Goal: Task Accomplishment & Management: Complete application form

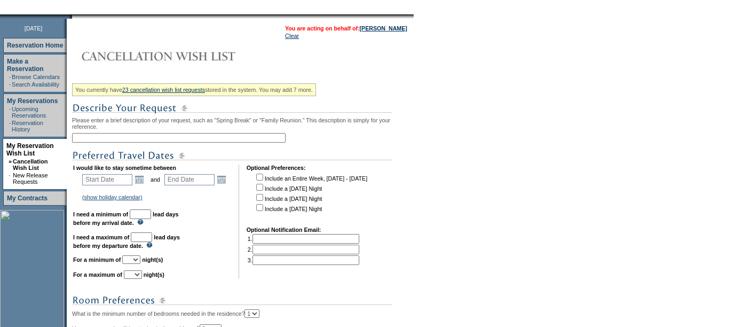
scroll to position [126, 0]
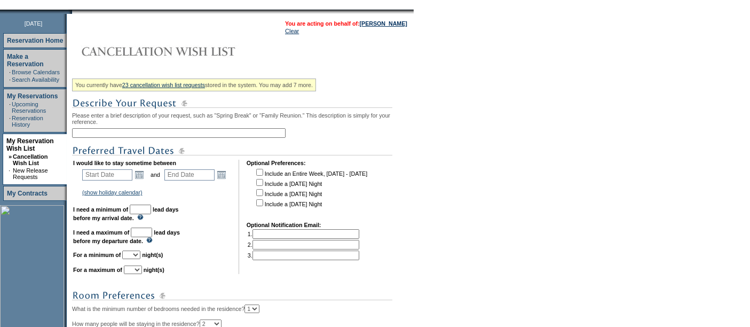
click at [143, 132] on input "text" at bounding box center [178, 133] width 213 height 10
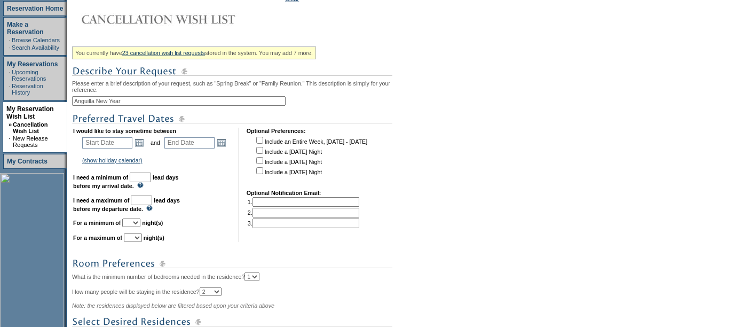
scroll to position [158, 0]
type input "Anguilla New Year"
click at [143, 143] on link "Open the calendar popup." at bounding box center [139, 143] width 12 height 12
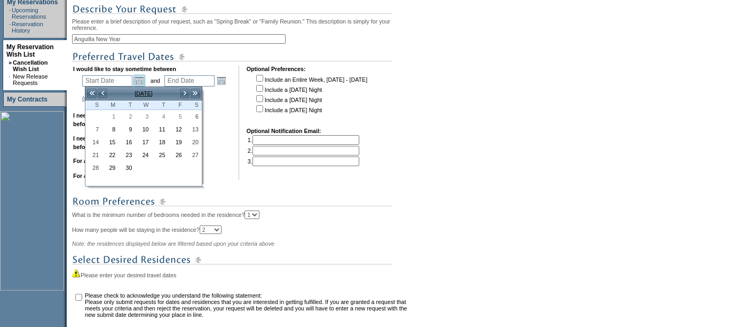
scroll to position [221, 0]
click at [186, 94] on link ">" at bounding box center [184, 93] width 11 height 11
click at [196, 150] on link "27" at bounding box center [193, 154] width 15 height 12
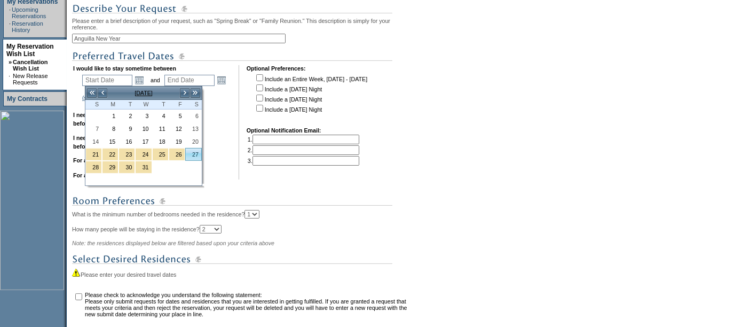
type input "[DATE]"
type input "117"
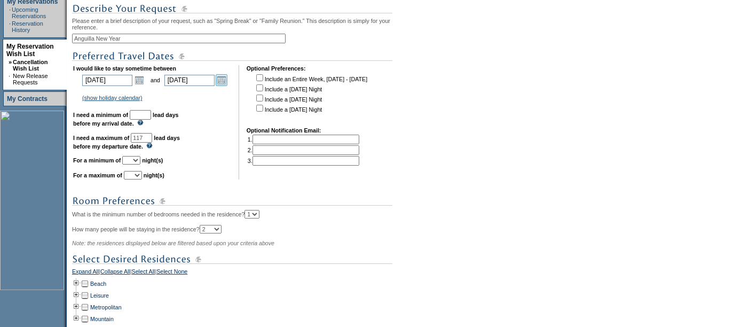
click at [222, 84] on link "Open the calendar popup." at bounding box center [222, 80] width 12 height 12
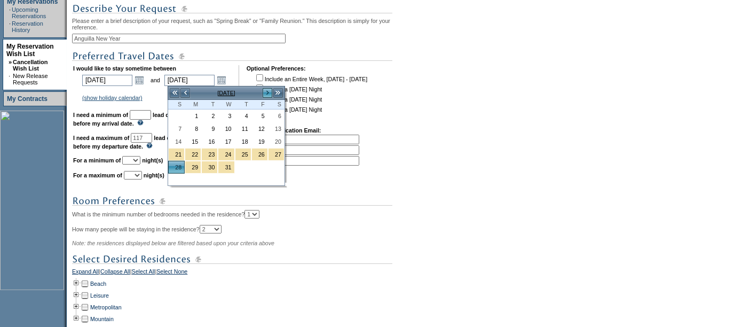
click at [268, 96] on link ">" at bounding box center [267, 93] width 11 height 11
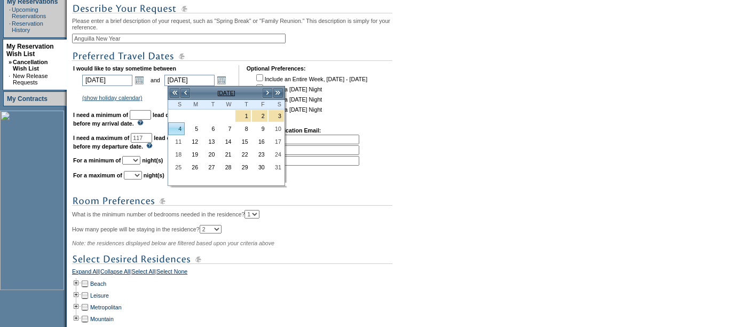
click at [183, 129] on link "4" at bounding box center [176, 129] width 15 height 12
type input "[DATE]"
type input "124"
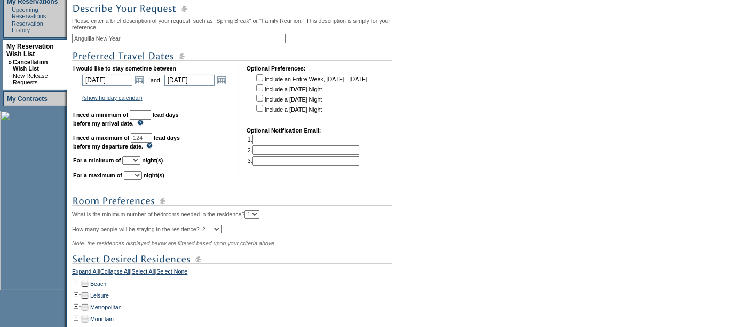
click at [151, 115] on input "text" at bounding box center [140, 115] width 21 height 10
type input "30"
click at [140, 161] on select "1 2 3 4 5 6 7 8 9 10 11 12 13 14" at bounding box center [131, 160] width 18 height 9
select select "5"
click at [135, 156] on select "1 2 3 4 5 6 7 8 9 10 11 12 13 14" at bounding box center [131, 160] width 18 height 9
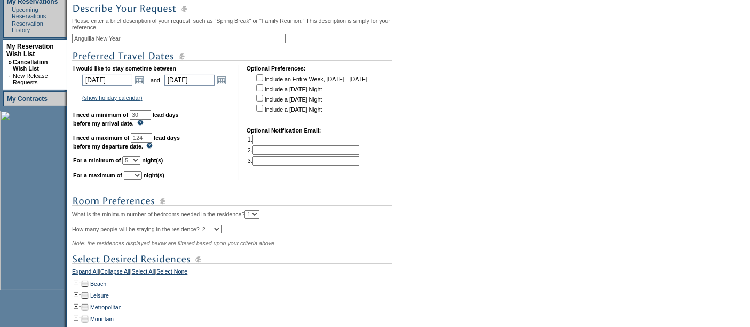
click at [142, 174] on select "1 2 3 4 5 6 7 8 9 10 11 12 13 14" at bounding box center [133, 175] width 18 height 9
select select "8"
click at [137, 171] on select "1 2 3 4 5 6 7 8 9 10 11 12 13 14" at bounding box center [133, 175] width 18 height 9
click at [231, 181] on div "You currently have 23 cancellation wish list requests stored in the system. You…" at bounding box center [241, 187] width 339 height 414
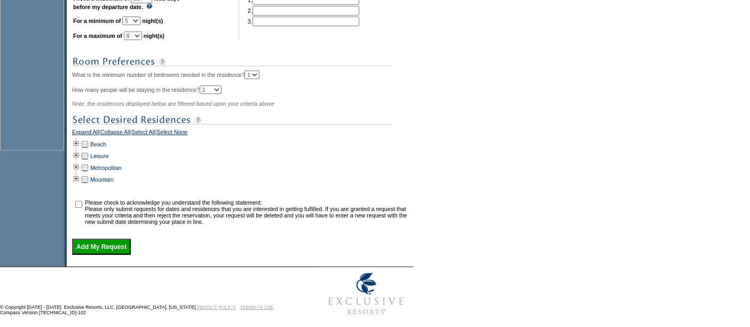
scroll to position [361, 0]
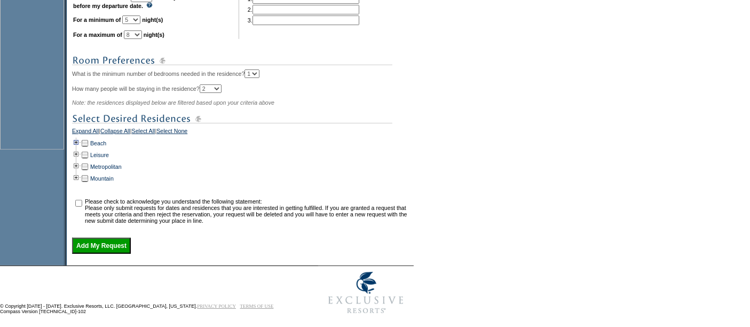
click at [80, 145] on td at bounding box center [76, 143] width 9 height 12
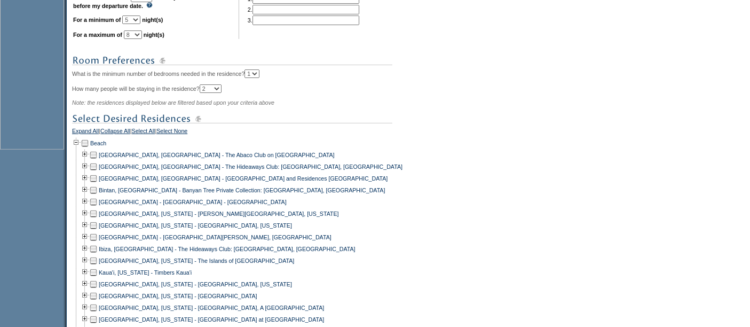
click at [96, 180] on td at bounding box center [93, 178] width 9 height 12
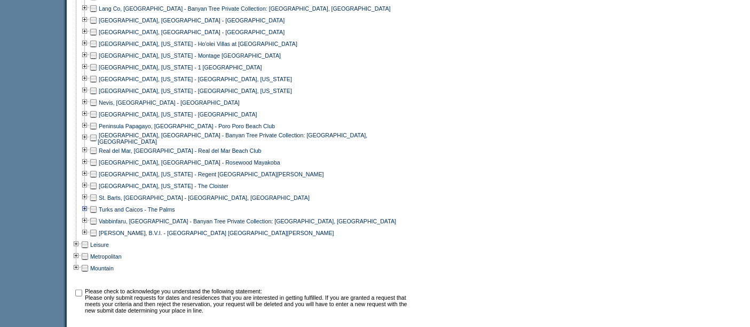
scroll to position [794, 0]
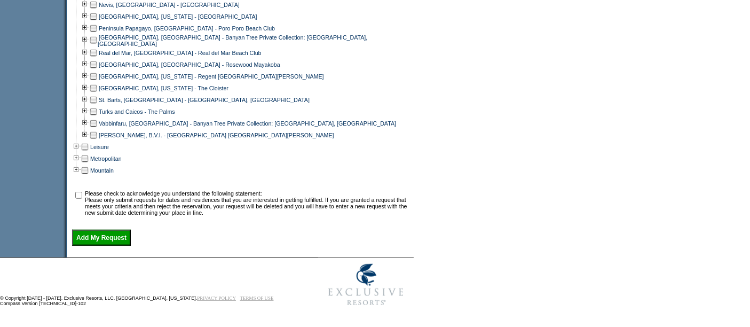
click at [82, 195] on input "checkbox" at bounding box center [78, 195] width 7 height 7
checkbox input "true"
click at [100, 240] on input "Add My Request" at bounding box center [101, 237] width 59 height 16
